Goal: Obtain resource: Obtain resource

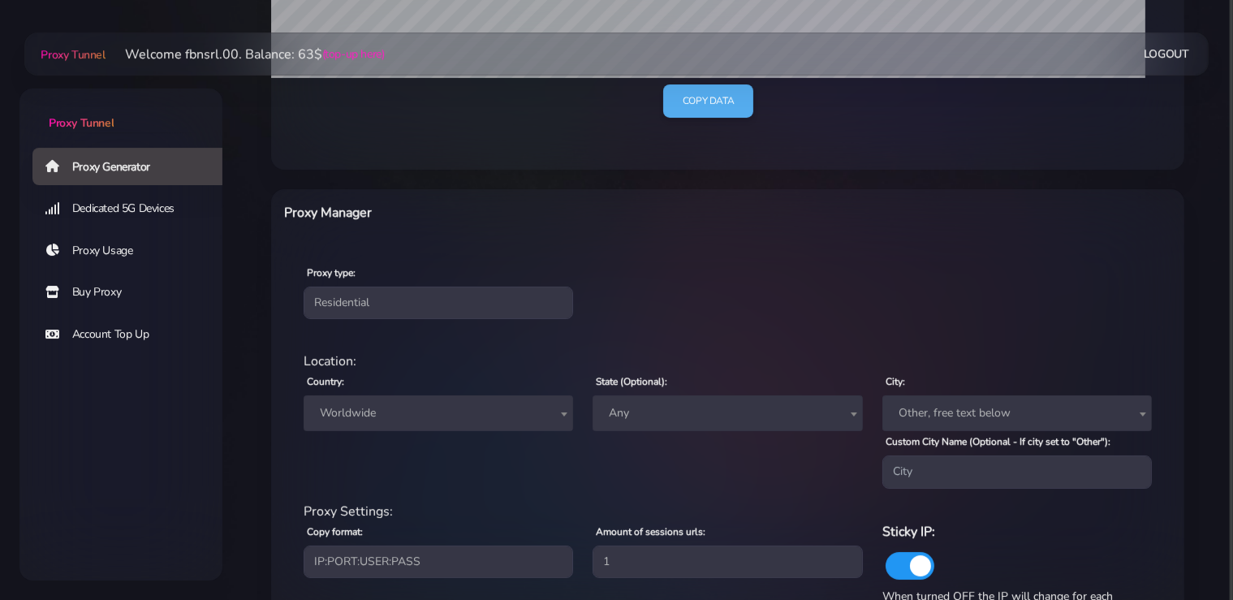
scroll to position [585, 0]
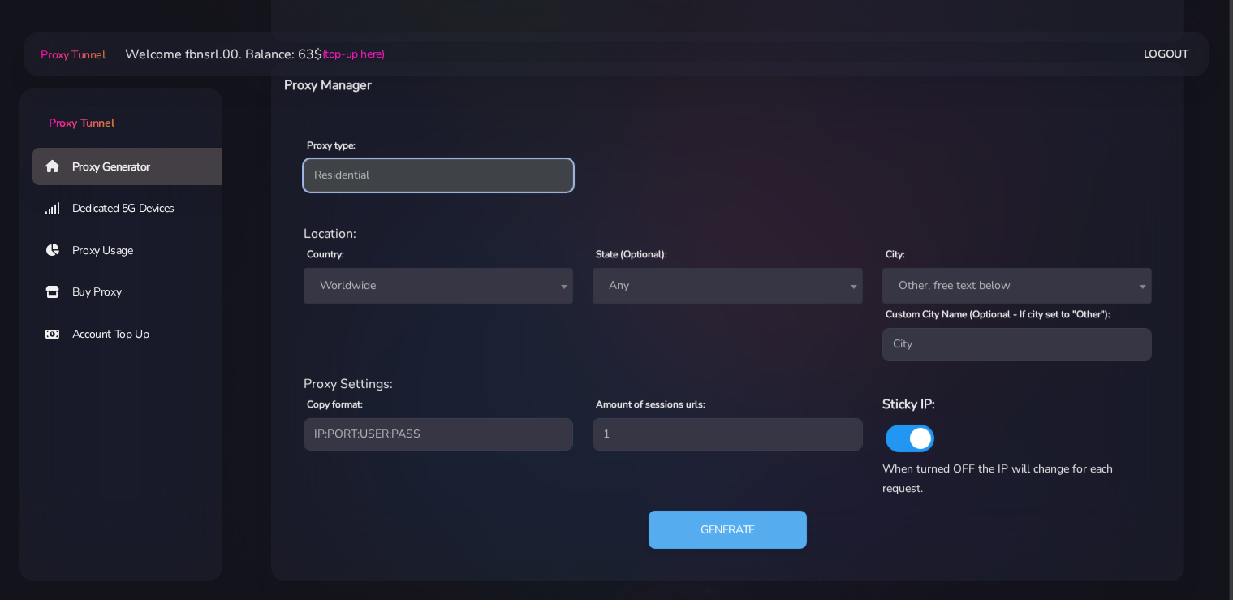
select select "static"
click option "Static" at bounding box center [0, 0] width 0 height 0
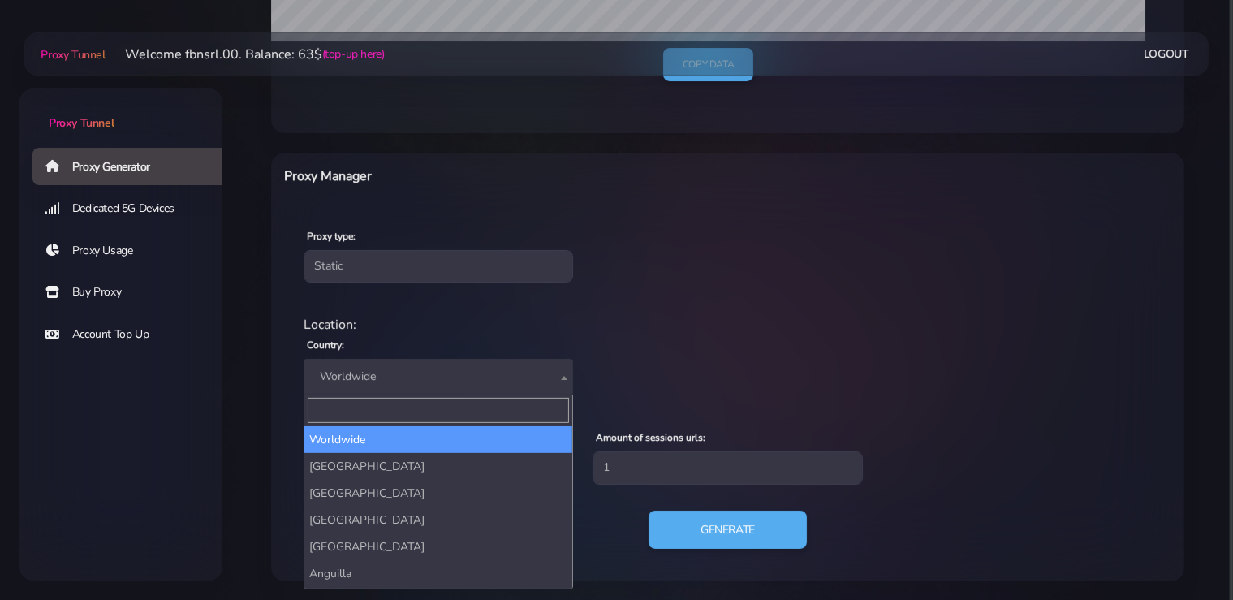
click at [358, 385] on span "Worldwide" at bounding box center [438, 376] width 250 height 23
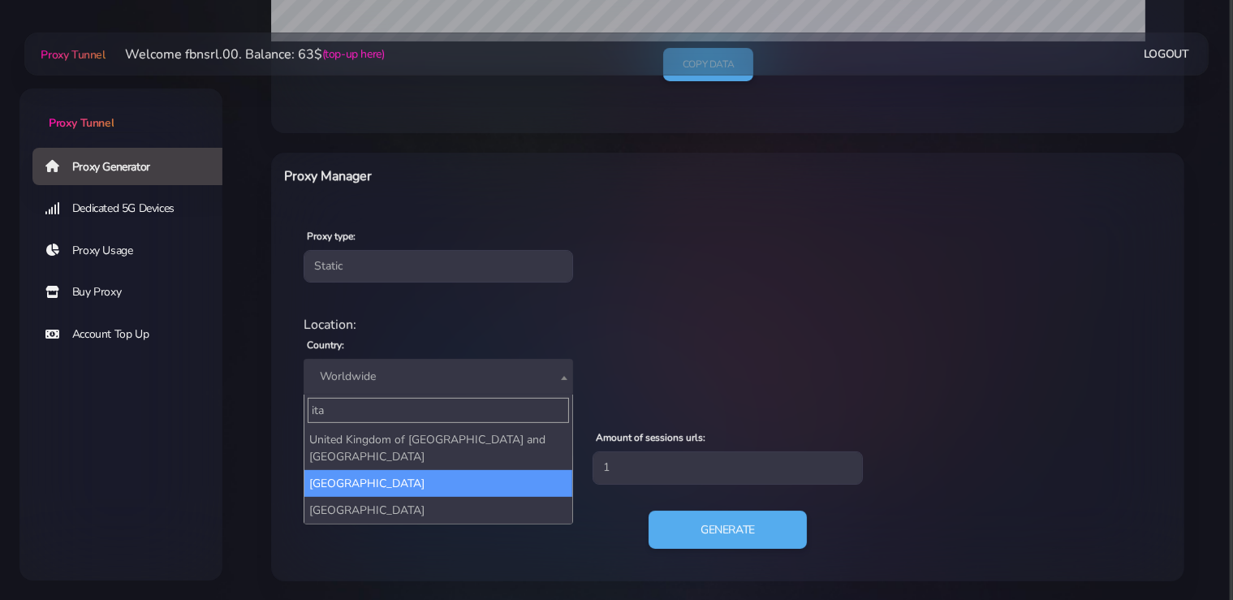
type input "ita"
select select "IT"
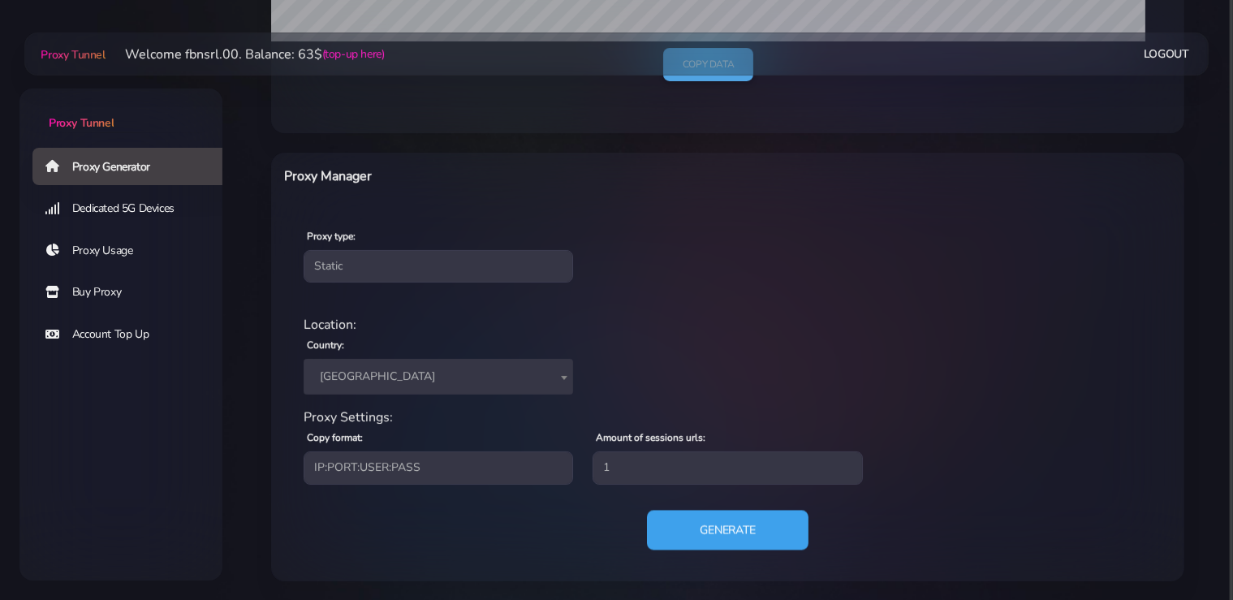
click at [744, 546] on button "Generate" at bounding box center [727, 530] width 161 height 40
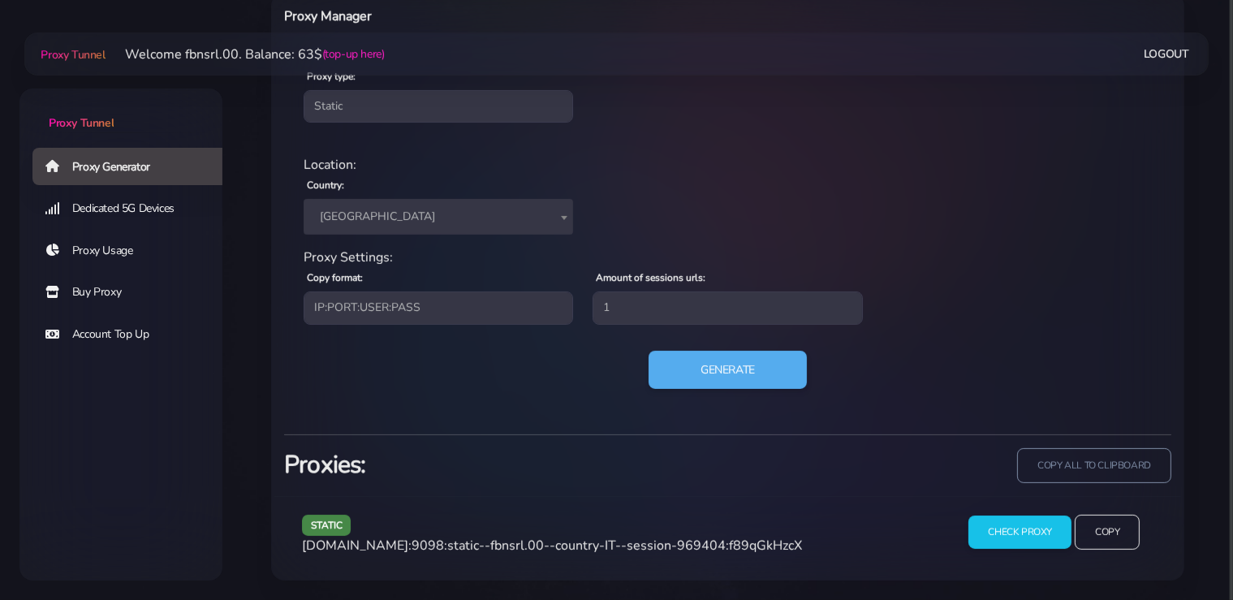
scroll to position [652, 0]
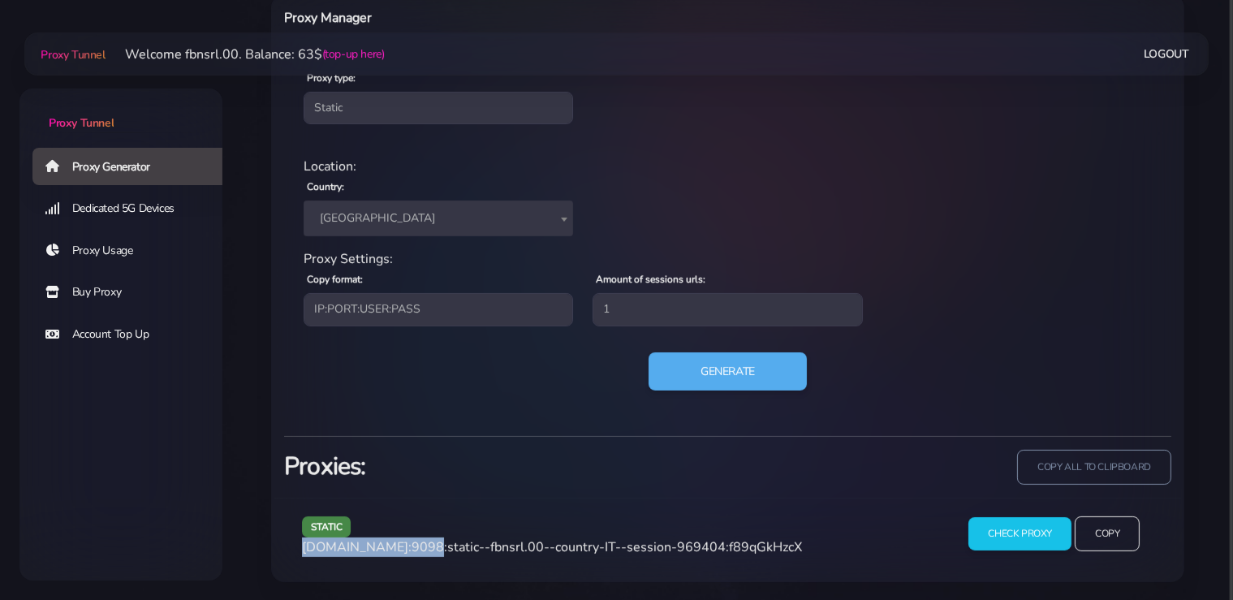
drag, startPoint x: 411, startPoint y: 548, endPoint x: 304, endPoint y: 545, distance: 107.2
click at [304, 545] on span "[DOMAIN_NAME]:9098:static--fbnsrl.00--country-IT--session-969404:f89qGkHzcX" at bounding box center [552, 547] width 500 height 18
copy span "[DOMAIN_NAME]"
click at [420, 542] on span "[DOMAIN_NAME]:9098:static--fbnsrl.00--country-IT--session-969404:f89qGkHzcX" at bounding box center [552, 547] width 500 height 18
click at [421, 542] on span "[DOMAIN_NAME]:9098:static--fbnsrl.00--country-IT--session-969404:f89qGkHzcX" at bounding box center [552, 547] width 500 height 18
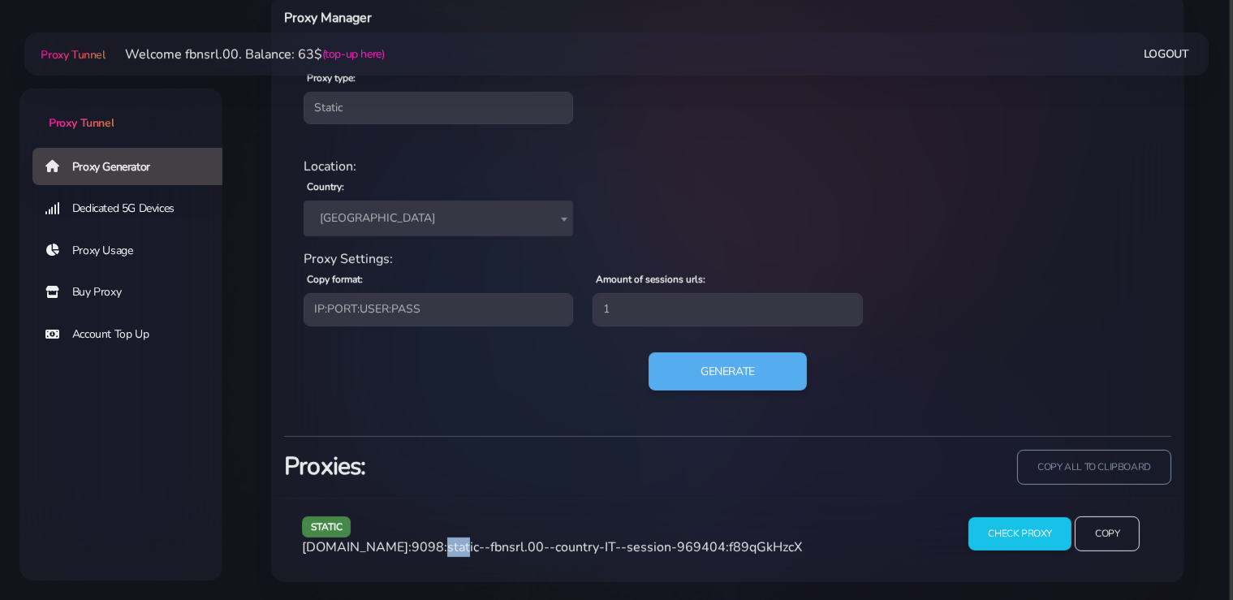
click at [421, 542] on span "[DOMAIN_NAME]:9098:static--fbnsrl.00--country-IT--session-969404:f89qGkHzcX" at bounding box center [552, 547] width 500 height 18
copy span "9098"
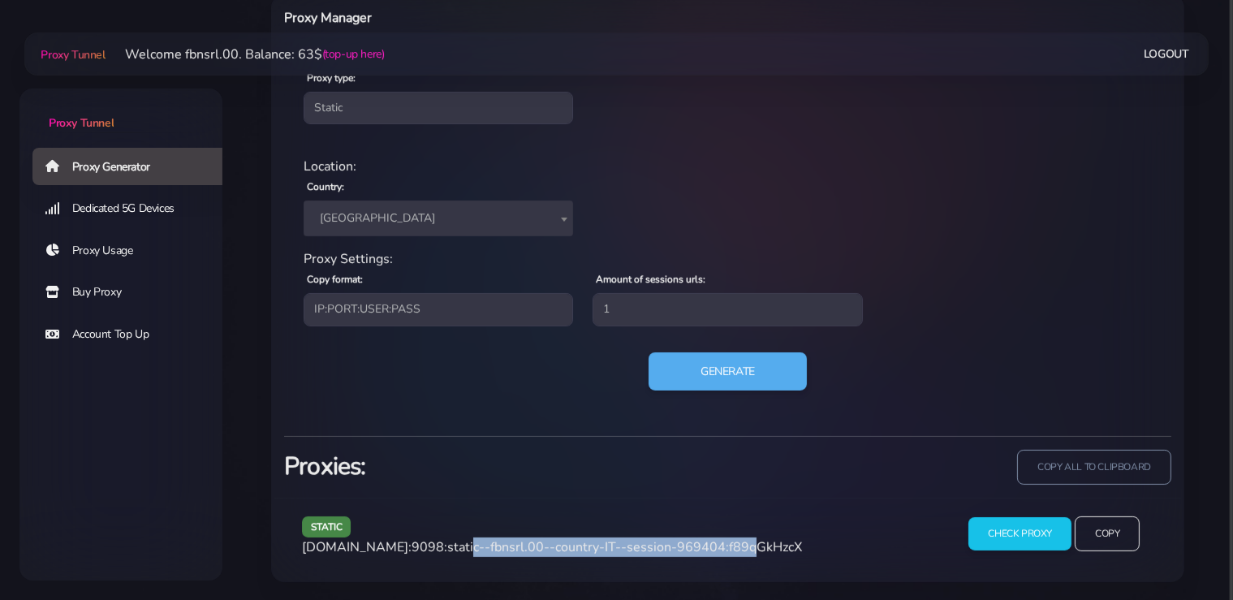
drag, startPoint x: 718, startPoint y: 545, endPoint x: 450, endPoint y: 550, distance: 268.7
click at [450, 550] on span "[DOMAIN_NAME]:9098:static--fbnsrl.00--country-IT--session-969404:f89qGkHzcX" at bounding box center [552, 547] width 500 height 18
copy span "static--fbnsrl.00--country-IT--session-969404"
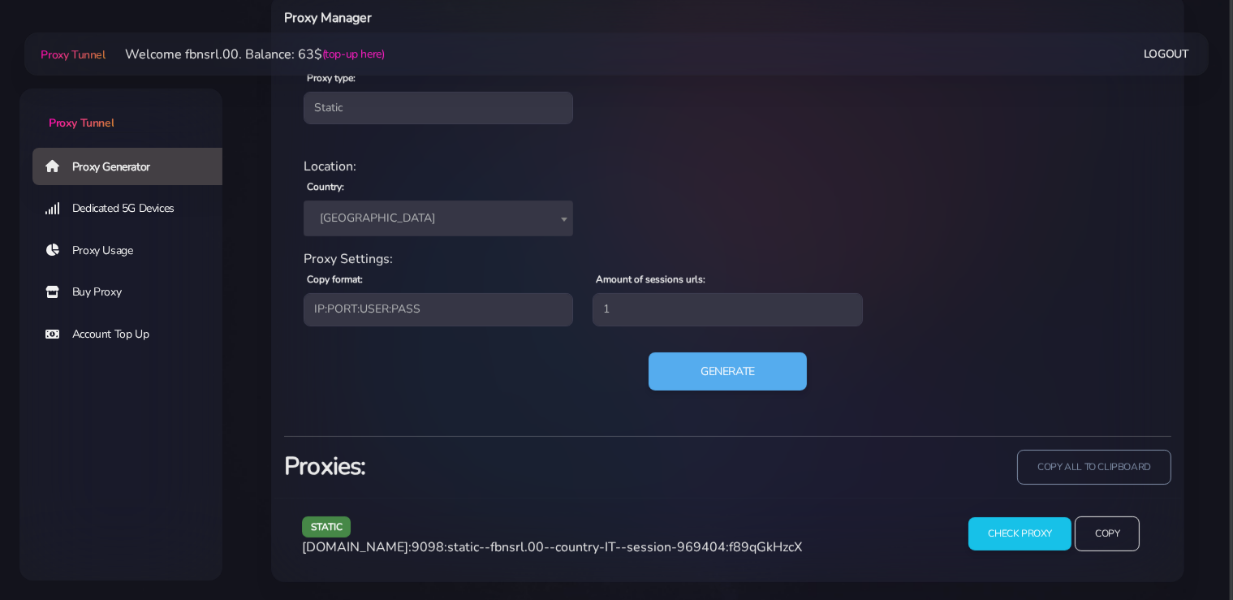
click at [768, 552] on span "[DOMAIN_NAME]:9098:static--fbnsrl.00--country-IT--session-969404:f89qGkHzcX" at bounding box center [552, 547] width 500 height 18
click at [767, 551] on span "[DOMAIN_NAME]:9098:static--fbnsrl.00--country-IT--session-969404:f89qGkHzcX" at bounding box center [552, 547] width 500 height 18
copy span "f89qGkHzcX"
